Goal: Information Seeking & Learning: Learn about a topic

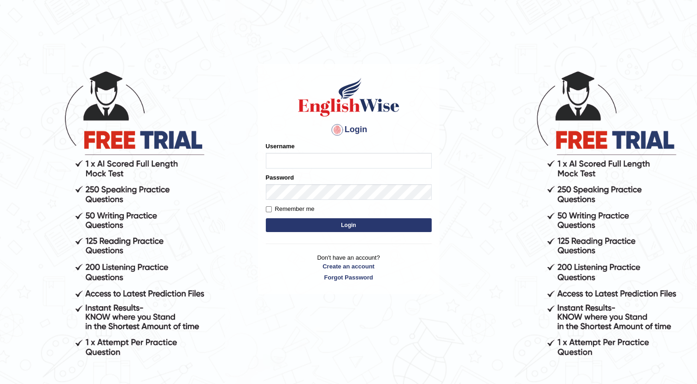
type input "Maria1224"
click at [294, 222] on button "Login" at bounding box center [349, 225] width 166 height 14
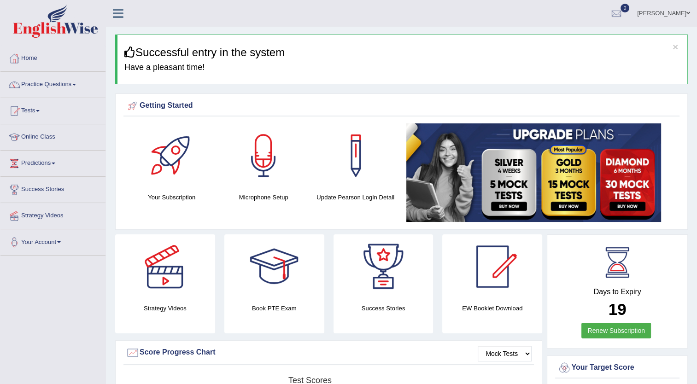
click at [74, 83] on link "Practice Questions" at bounding box center [52, 83] width 105 height 23
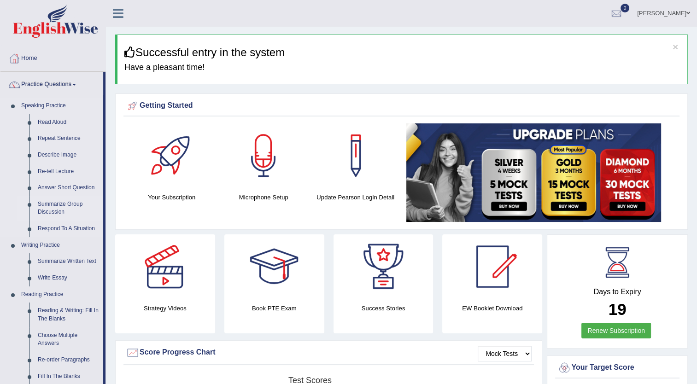
click at [53, 209] on link "Summarize Group Discussion" at bounding box center [69, 208] width 70 height 24
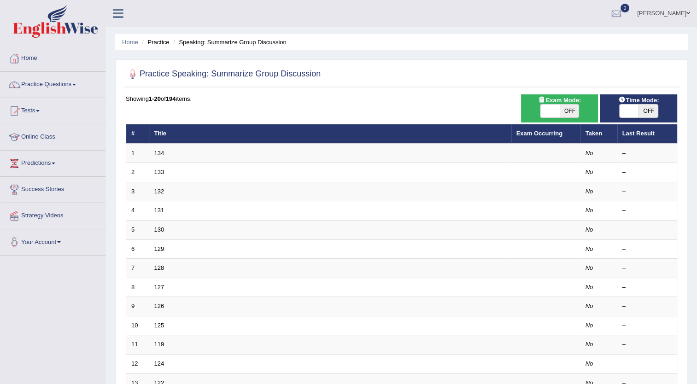
click at [76, 84] on span at bounding box center [74, 85] width 4 height 2
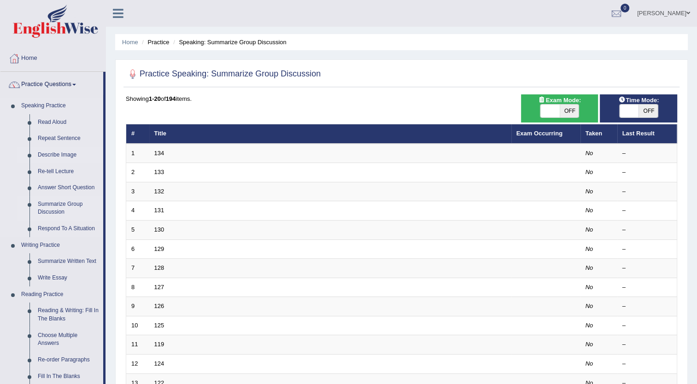
click at [66, 155] on link "Describe Image" at bounding box center [69, 155] width 70 height 17
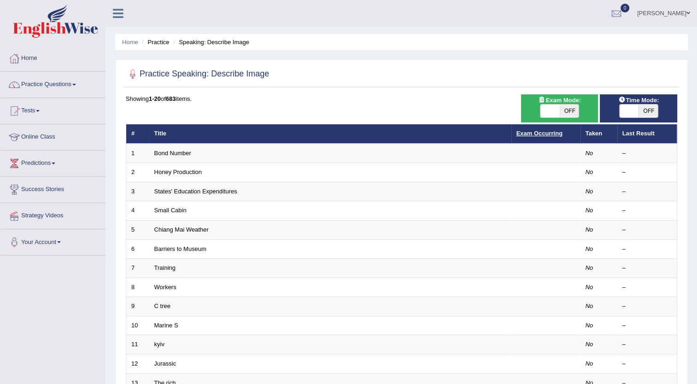
click at [543, 130] on link "Exam Occurring" at bounding box center [539, 133] width 46 height 7
click at [570, 108] on span "OFF" at bounding box center [568, 111] width 19 height 13
checkbox input "true"
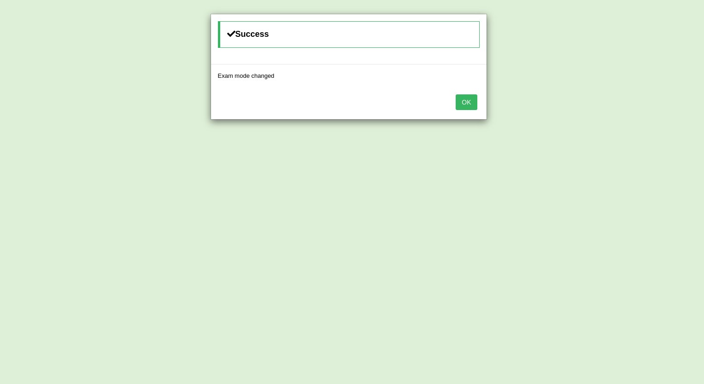
click at [470, 102] on button "OK" at bounding box center [465, 102] width 21 height 16
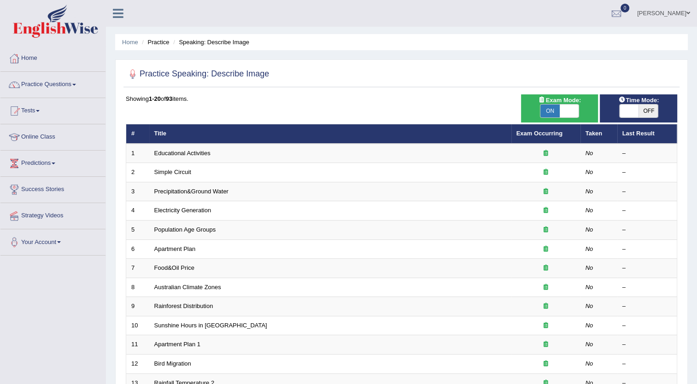
click at [639, 106] on span "OFF" at bounding box center [647, 111] width 19 height 13
checkbox input "true"
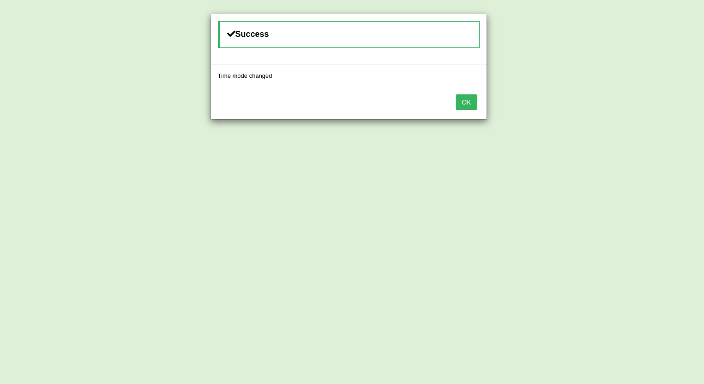
click at [468, 99] on button "OK" at bounding box center [465, 102] width 21 height 16
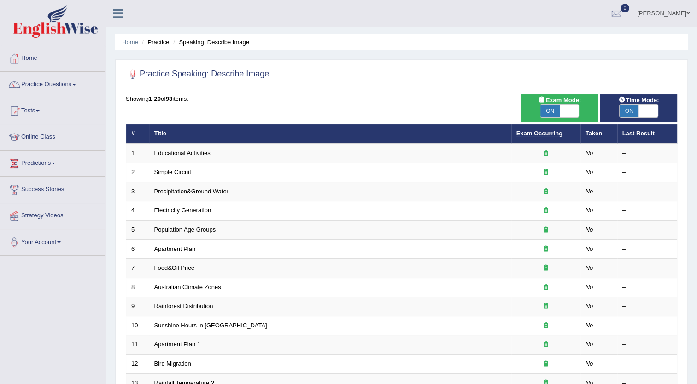
click at [542, 131] on link "Exam Occurring" at bounding box center [539, 133] width 46 height 7
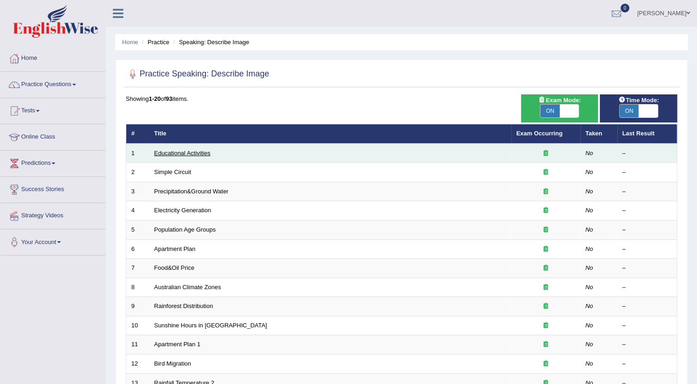
click at [195, 151] on link "Educational Activities" at bounding box center [182, 153] width 56 height 7
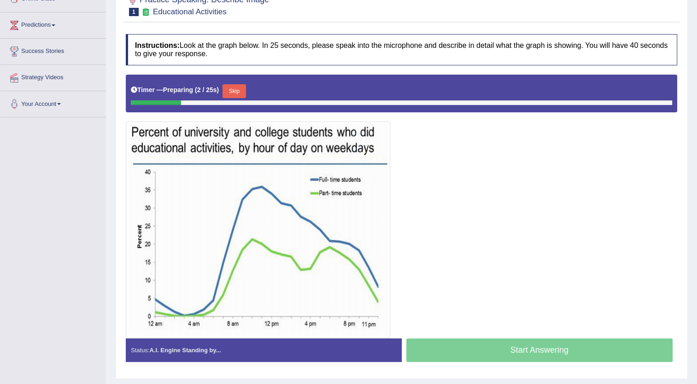
scroll to position [140, 0]
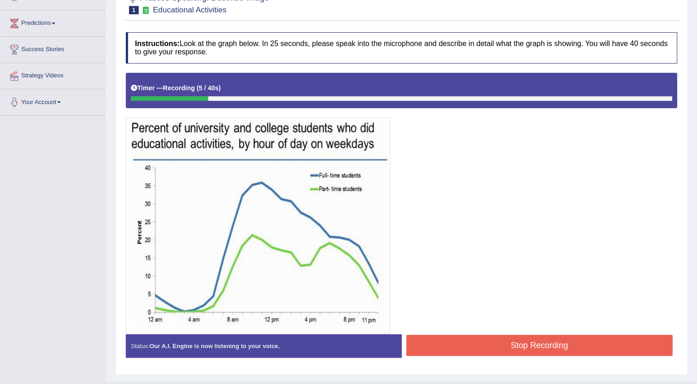
click at [489, 341] on button "Stop Recording" at bounding box center [539, 345] width 267 height 21
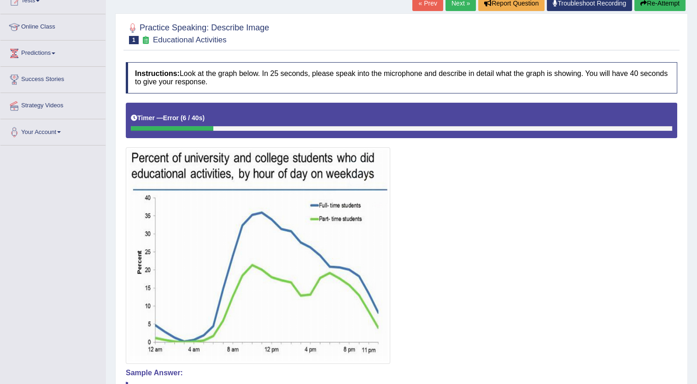
scroll to position [110, 0]
click at [523, 299] on div at bounding box center [401, 233] width 551 height 261
click at [474, 329] on div at bounding box center [401, 233] width 551 height 261
click at [665, 4] on button "Re-Attempt" at bounding box center [659, 4] width 51 height 16
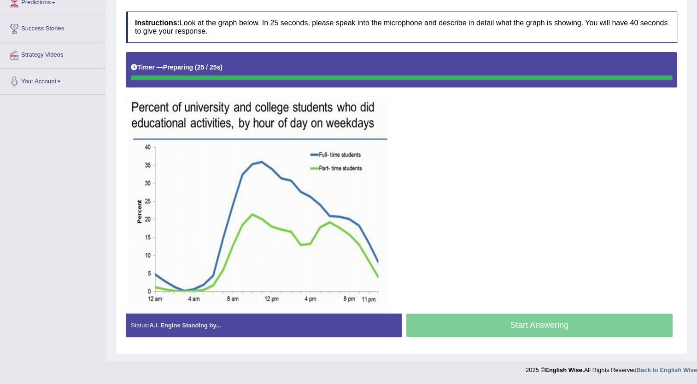
scroll to position [159, 0]
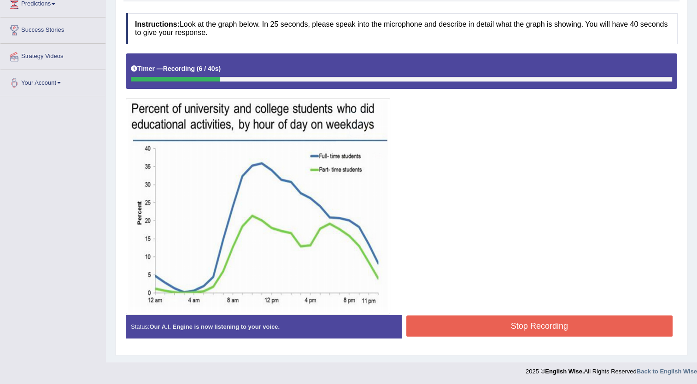
click at [495, 328] on button "Stop Recording" at bounding box center [539, 325] width 267 height 21
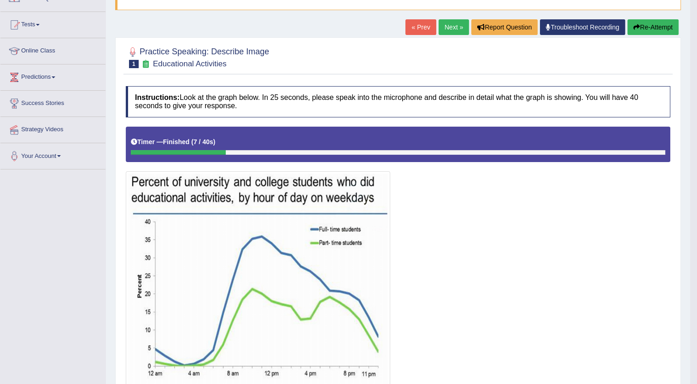
scroll to position [86, 0]
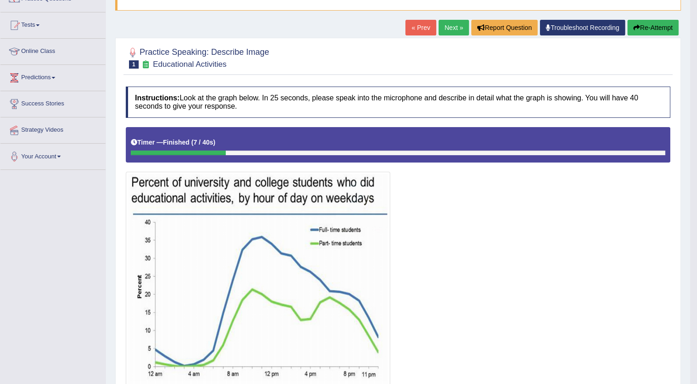
click at [652, 22] on button "Re-Attempt" at bounding box center [652, 28] width 51 height 16
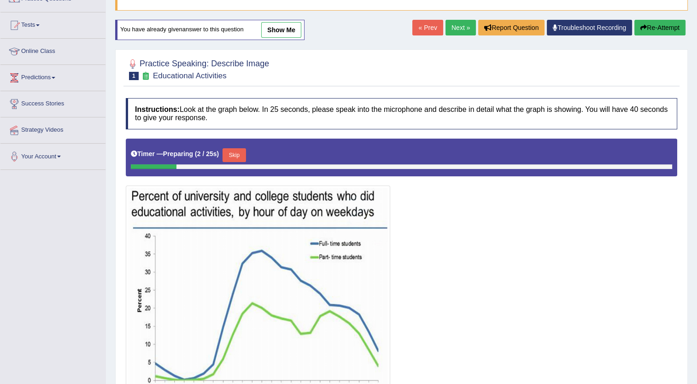
scroll to position [173, 0]
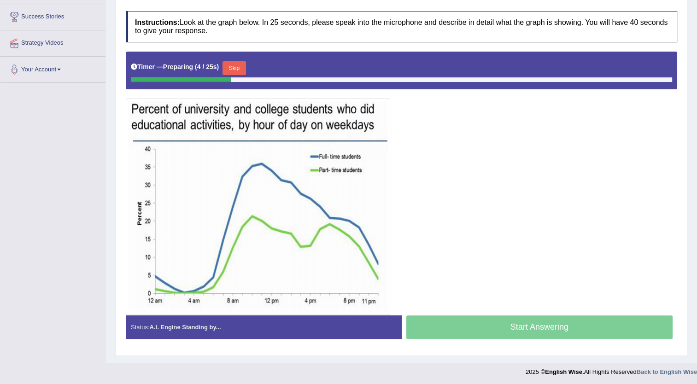
click at [233, 64] on button "Skip" at bounding box center [233, 68] width 23 height 14
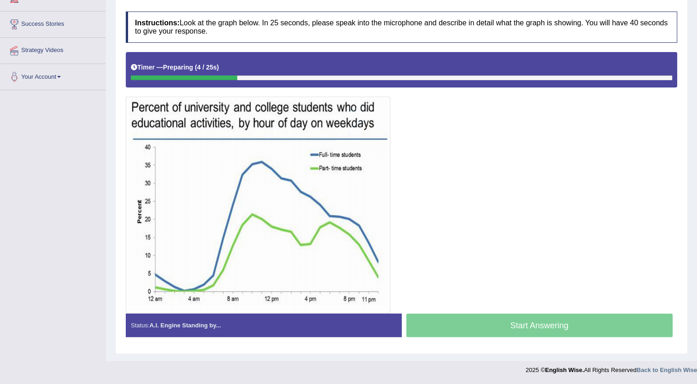
scroll to position [164, 0]
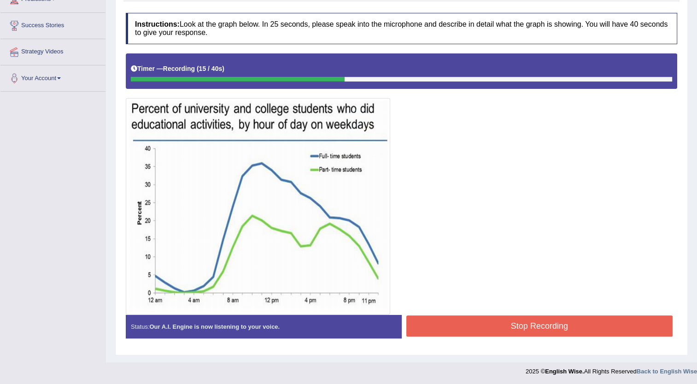
click at [496, 329] on button "Stop Recording" at bounding box center [539, 325] width 267 height 21
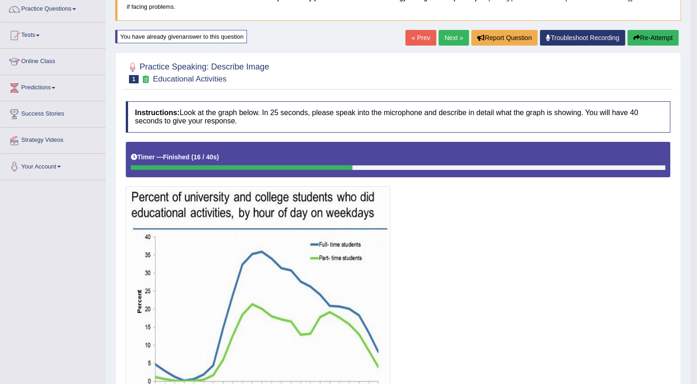
scroll to position [72, 0]
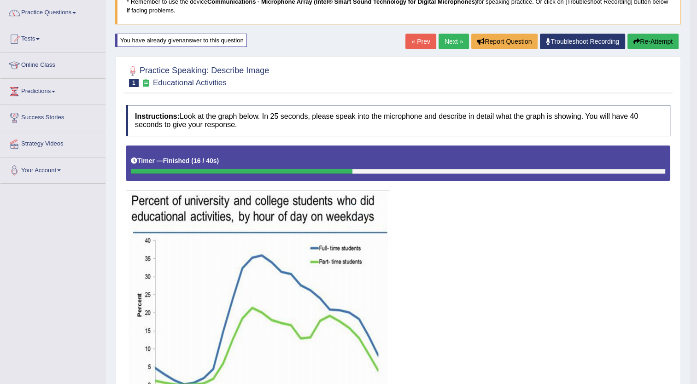
click at [643, 39] on button "Re-Attempt" at bounding box center [652, 42] width 51 height 16
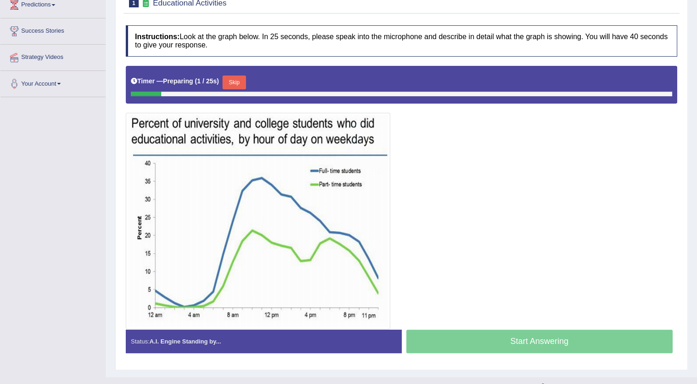
scroll to position [166, 0]
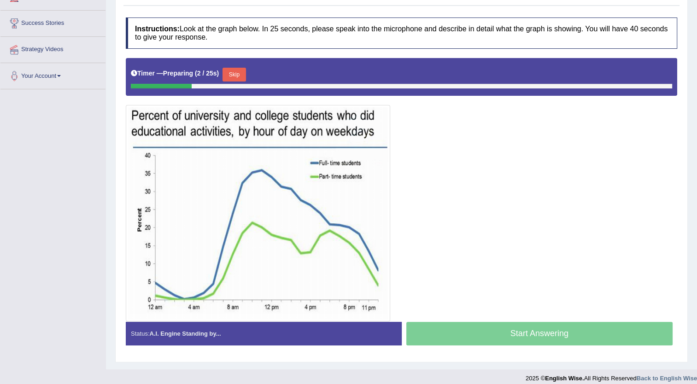
click at [227, 71] on button "Skip" at bounding box center [233, 75] width 23 height 14
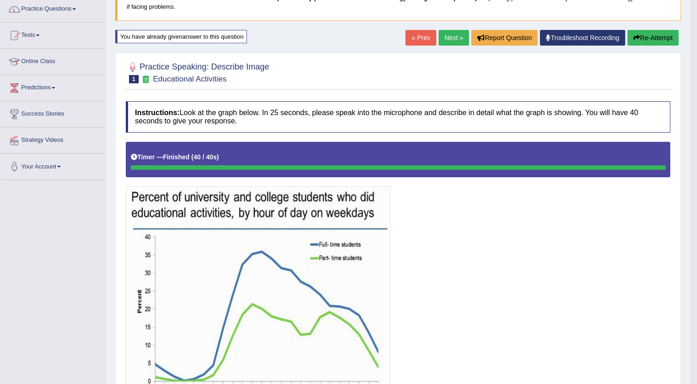
scroll to position [75, 0]
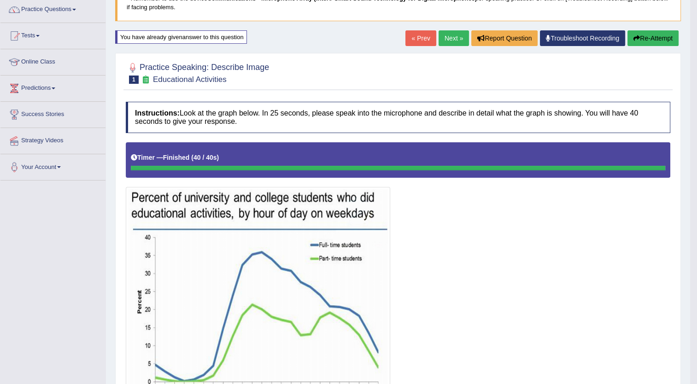
click at [640, 40] on button "Re-Attempt" at bounding box center [652, 38] width 51 height 16
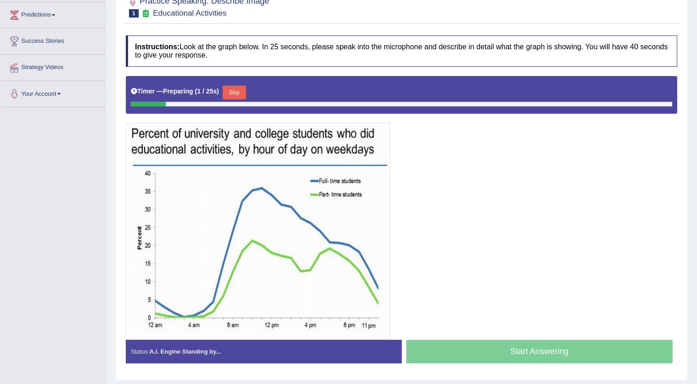
scroll to position [173, 0]
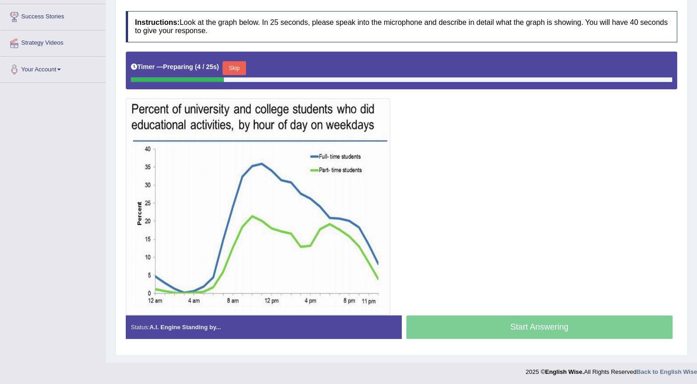
click at [232, 67] on button "Skip" at bounding box center [233, 68] width 23 height 14
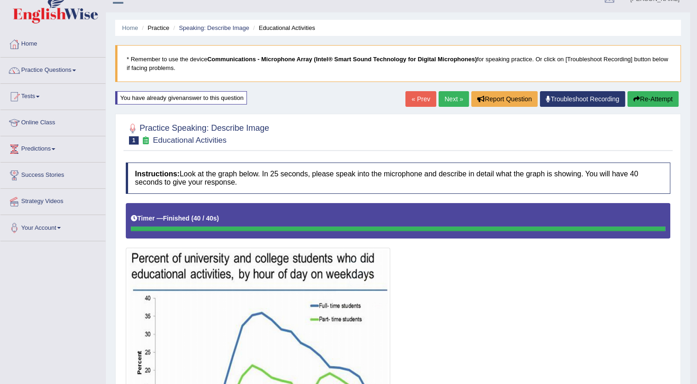
scroll to position [0, 0]
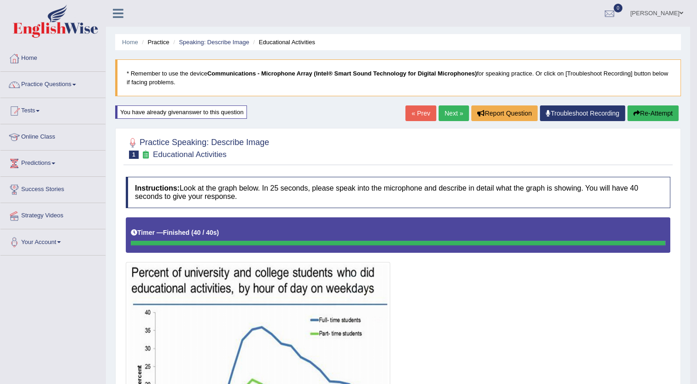
click at [454, 113] on link "Next »" at bounding box center [453, 113] width 30 height 16
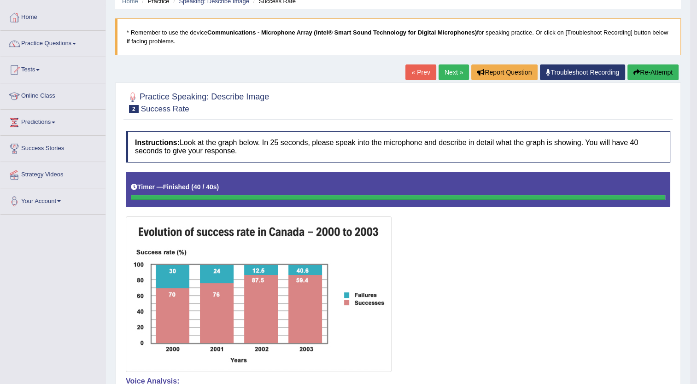
scroll to position [38, 0]
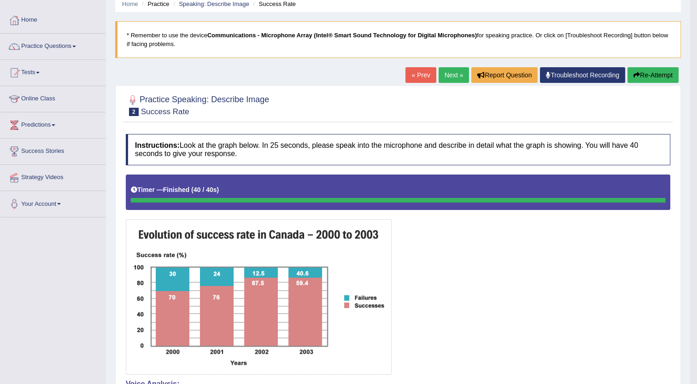
click at [650, 74] on button "Re-Attempt" at bounding box center [652, 75] width 51 height 16
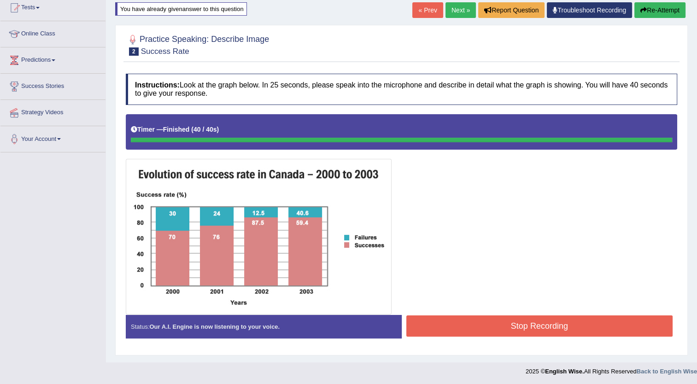
scroll to position [112, 0]
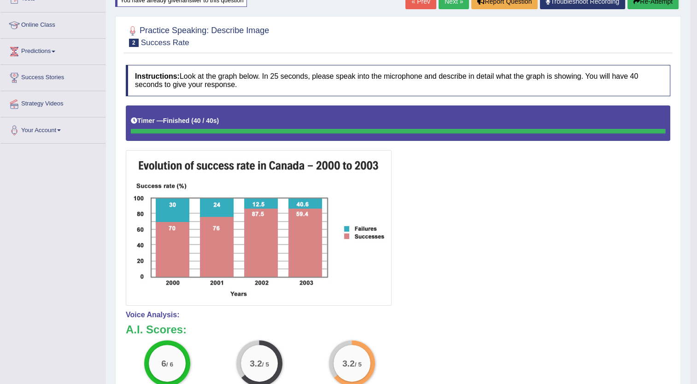
click at [661, 1] on button "Re-Attempt" at bounding box center [652, 2] width 51 height 16
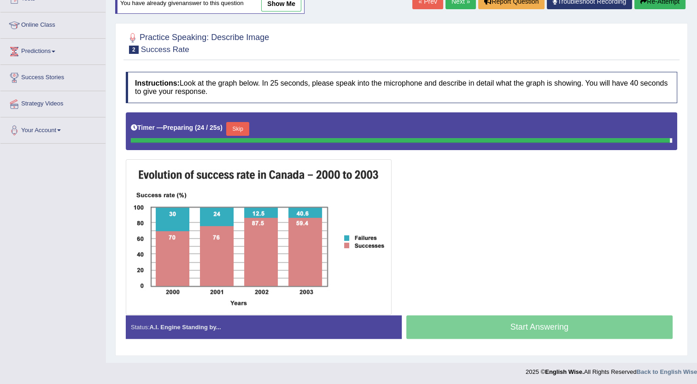
scroll to position [103, 0]
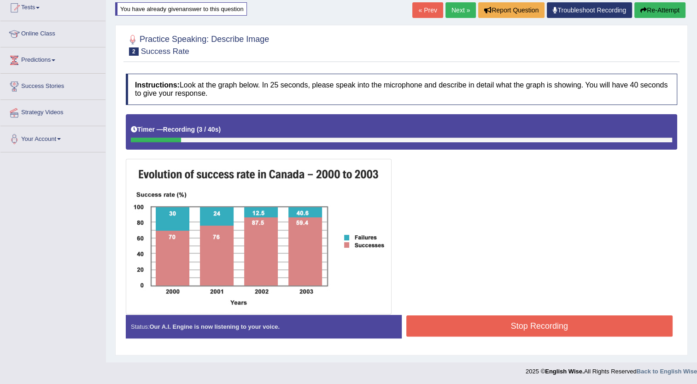
click at [541, 329] on button "Stop Recording" at bounding box center [539, 325] width 267 height 21
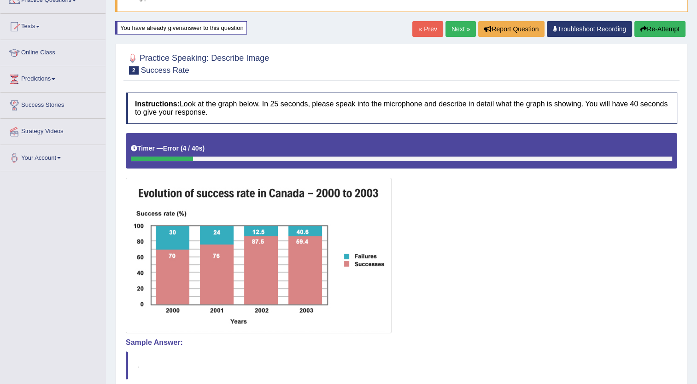
scroll to position [64, 0]
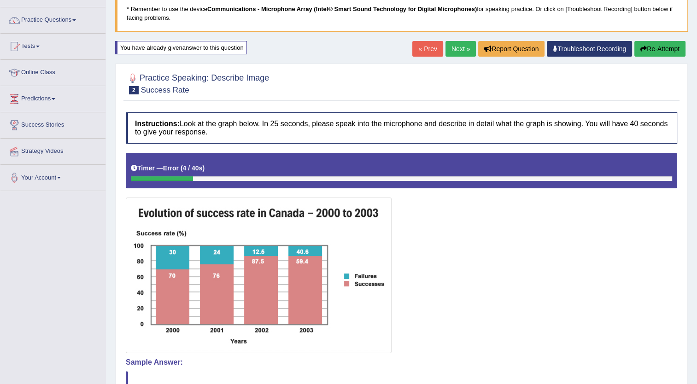
click at [665, 51] on button "Re-Attempt" at bounding box center [659, 49] width 51 height 16
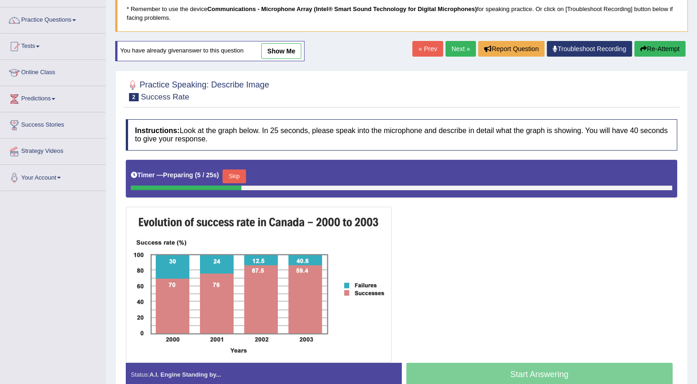
click at [227, 172] on button "Skip" at bounding box center [233, 176] width 23 height 14
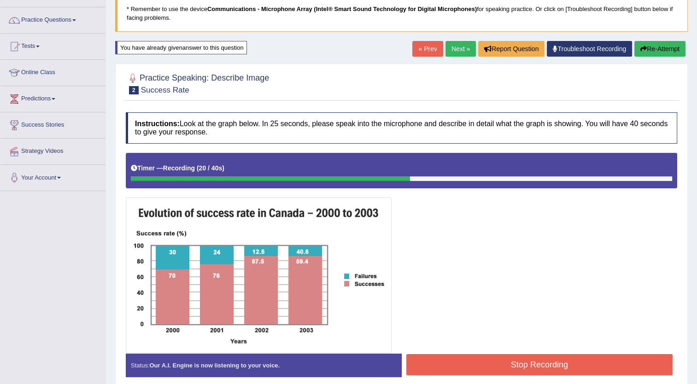
click at [464, 362] on button "Stop Recording" at bounding box center [539, 364] width 267 height 21
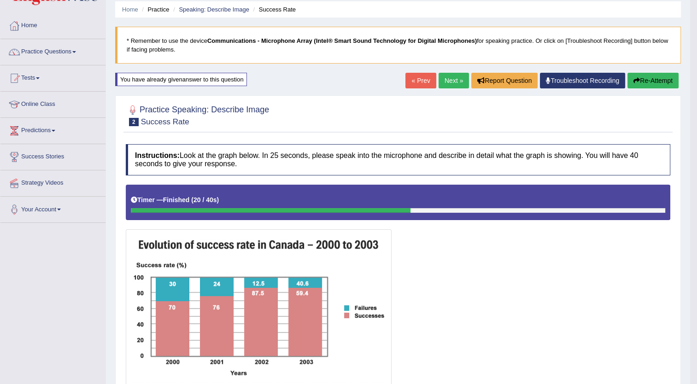
scroll to position [31, 0]
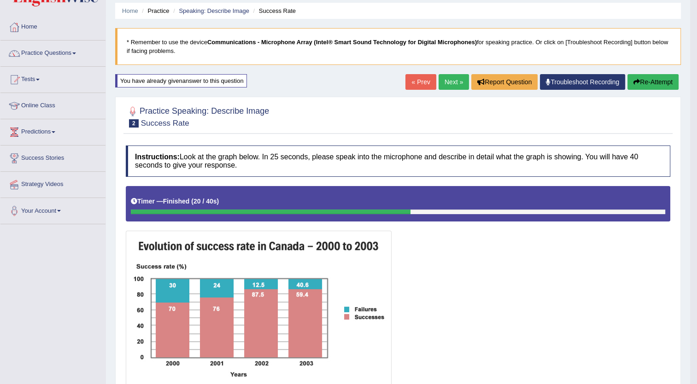
click at [646, 79] on button "Re-Attempt" at bounding box center [652, 82] width 51 height 16
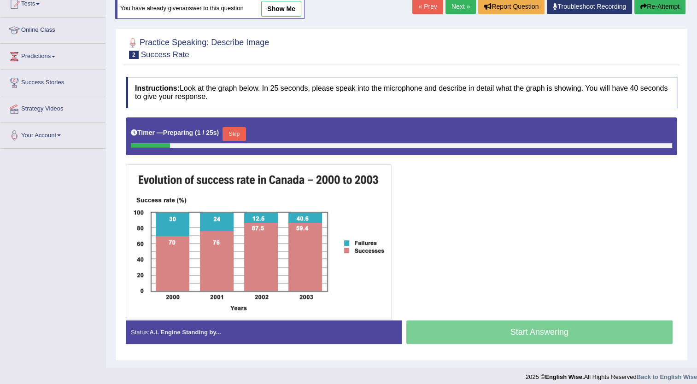
scroll to position [108, 0]
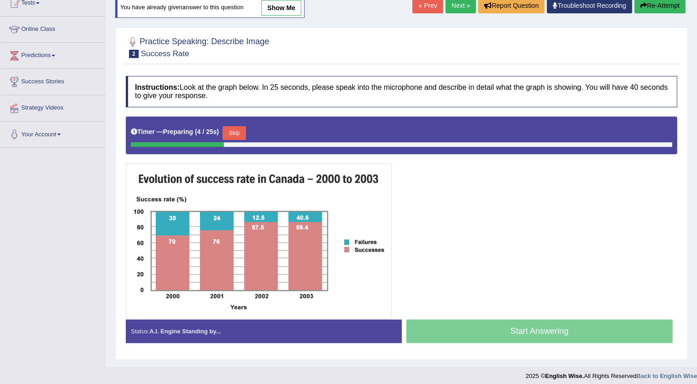
click at [236, 133] on button "Skip" at bounding box center [233, 133] width 23 height 14
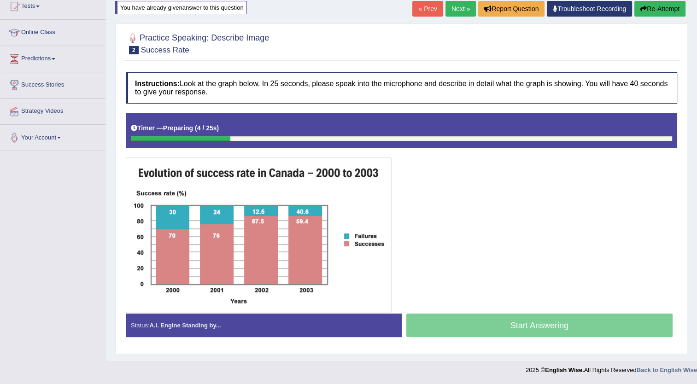
scroll to position [103, 0]
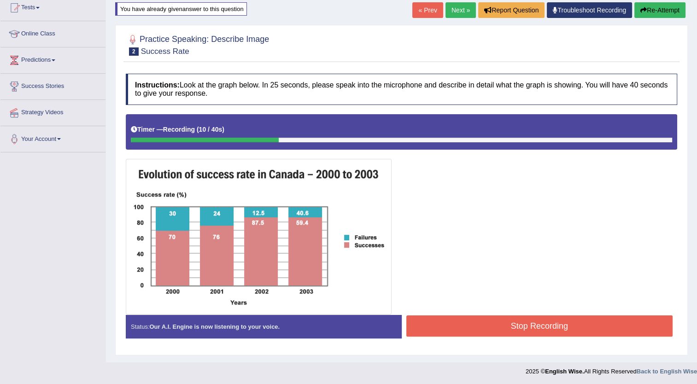
click at [469, 327] on button "Stop Recording" at bounding box center [539, 325] width 267 height 21
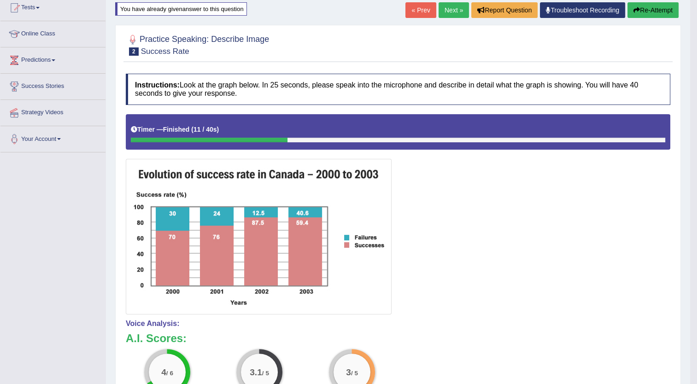
click at [646, 6] on button "Re-Attempt" at bounding box center [652, 10] width 51 height 16
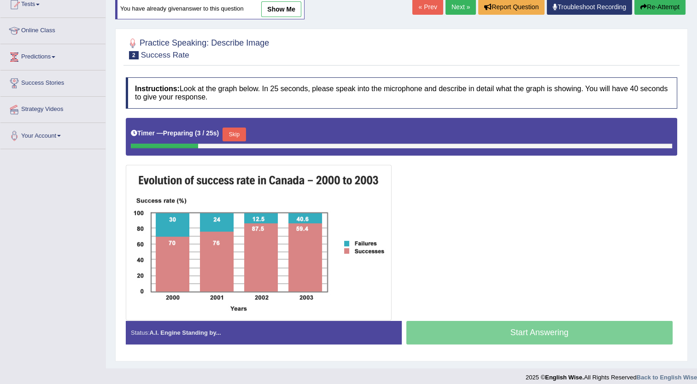
click at [225, 134] on button "Skip" at bounding box center [233, 135] width 23 height 14
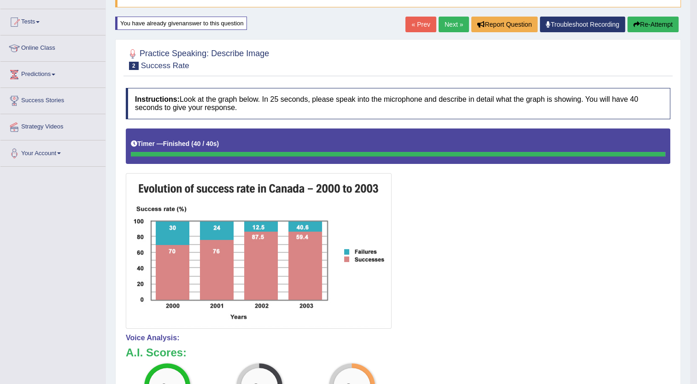
scroll to position [88, 0]
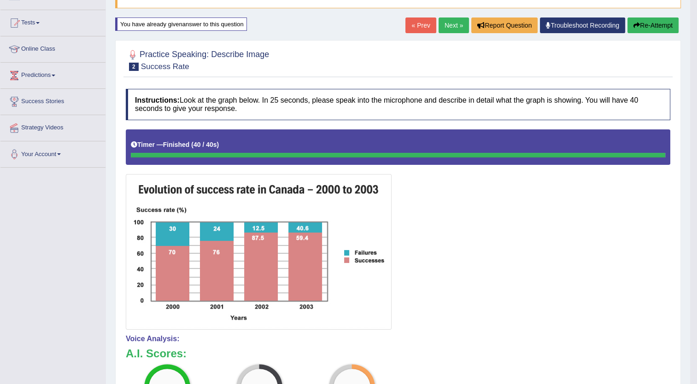
click at [652, 21] on button "Re-Attempt" at bounding box center [652, 25] width 51 height 16
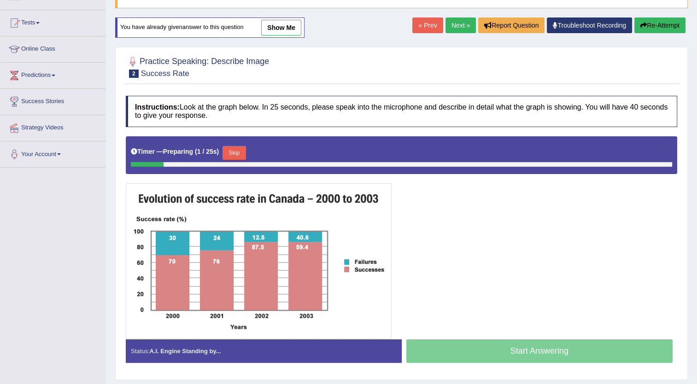
scroll to position [112, 0]
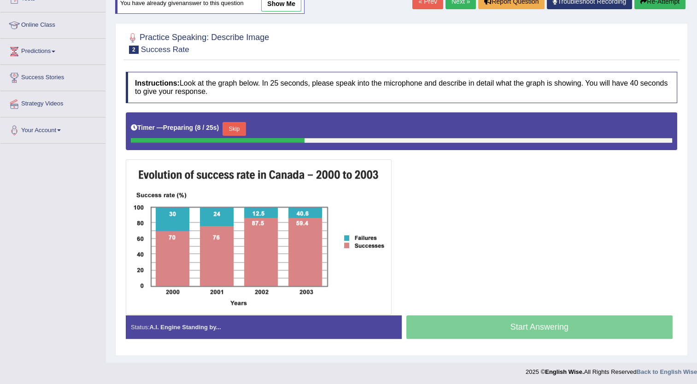
click at [236, 126] on button "Skip" at bounding box center [233, 129] width 23 height 14
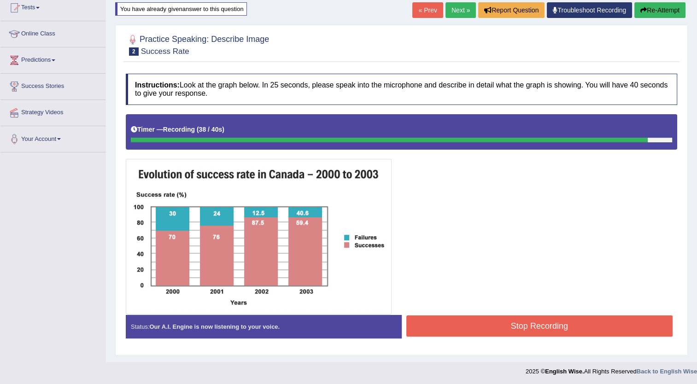
click at [448, 322] on button "Stop Recording" at bounding box center [539, 325] width 267 height 21
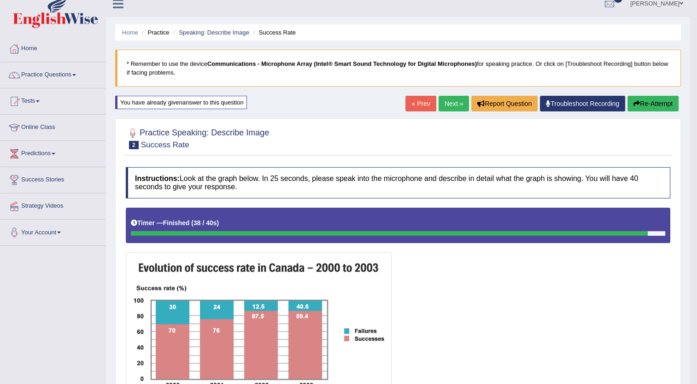
scroll to position [9, 0]
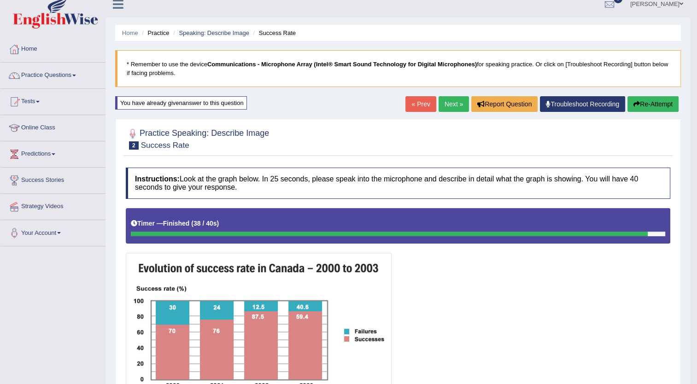
click at [655, 101] on button "Re-Attempt" at bounding box center [652, 104] width 51 height 16
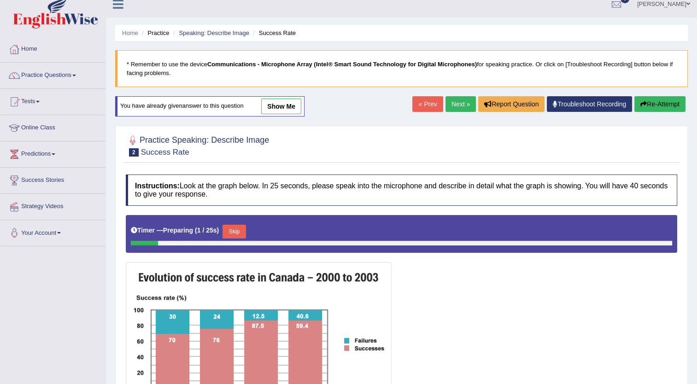
scroll to position [112, 0]
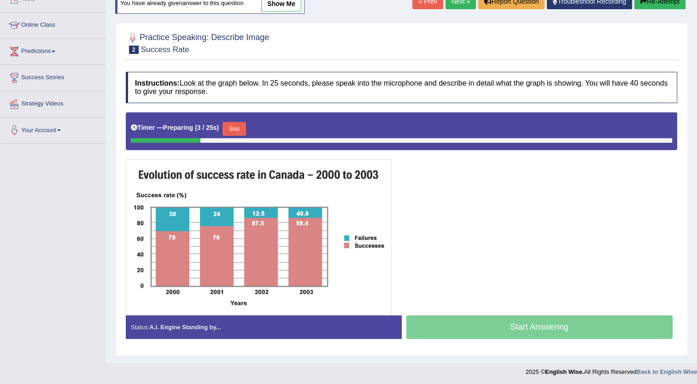
click at [228, 125] on button "Skip" at bounding box center [233, 129] width 23 height 14
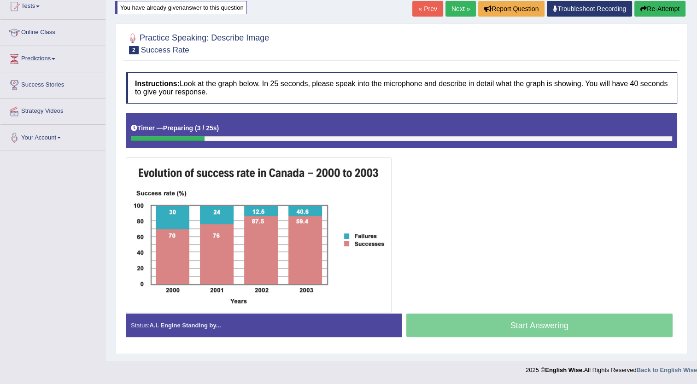
scroll to position [103, 0]
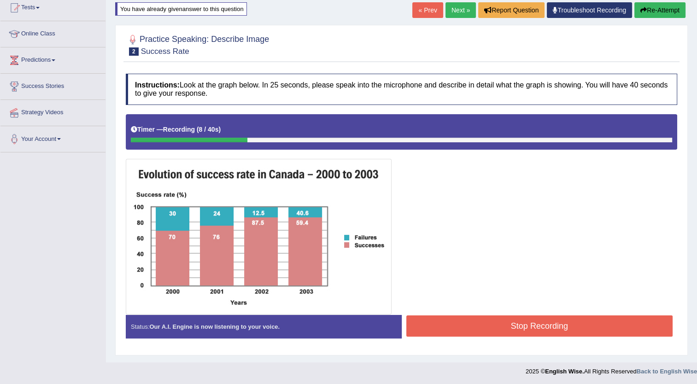
click at [512, 323] on button "Stop Recording" at bounding box center [539, 325] width 267 height 21
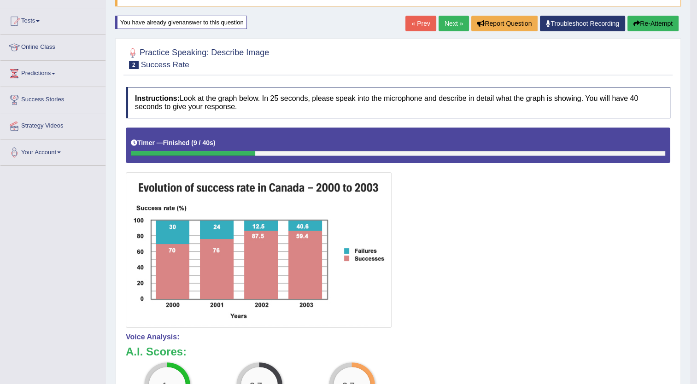
scroll to position [86, 0]
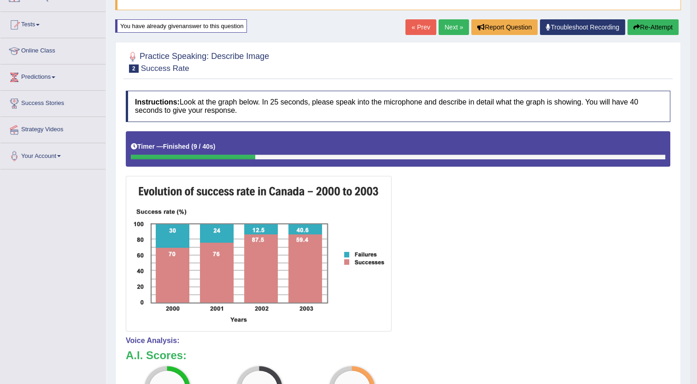
click at [646, 21] on button "Re-Attempt" at bounding box center [652, 27] width 51 height 16
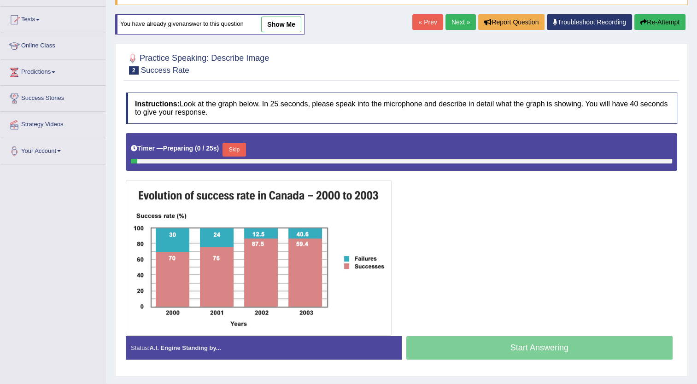
scroll to position [86, 0]
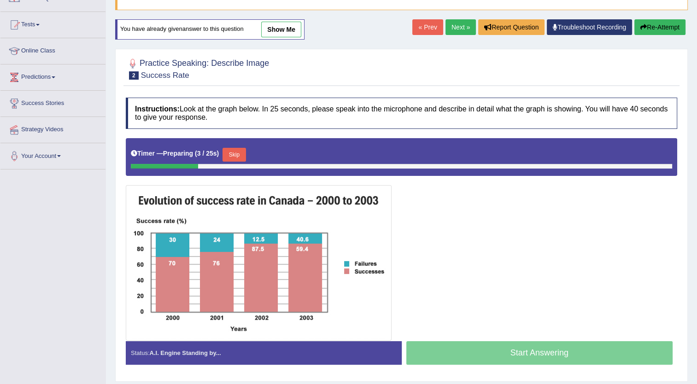
click at [232, 153] on button "Skip" at bounding box center [233, 155] width 23 height 14
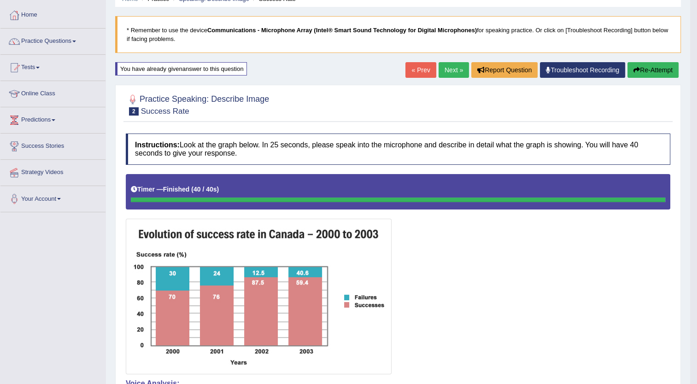
scroll to position [43, 0]
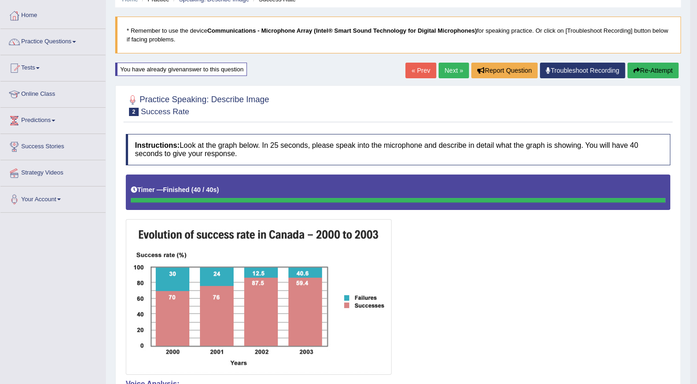
click at [446, 68] on link "Next »" at bounding box center [453, 71] width 30 height 16
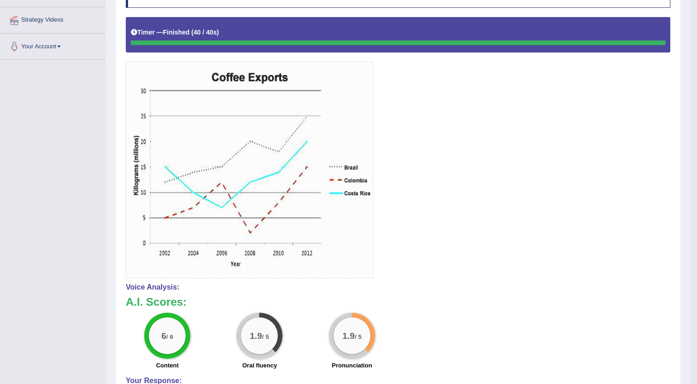
scroll to position [195, 0]
